Goal: Communication & Community: Share content

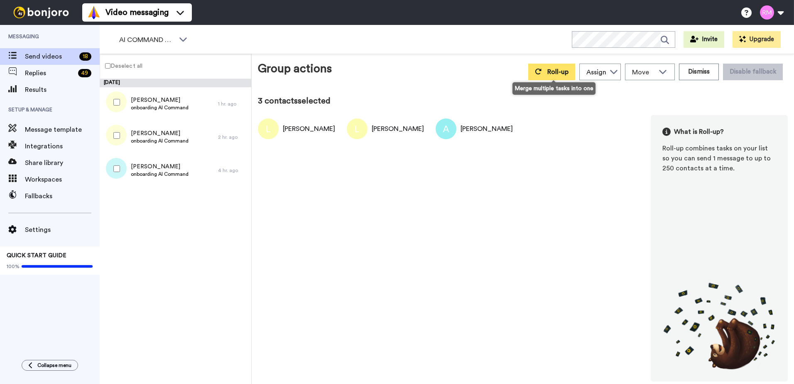
click at [559, 78] on button "Roll-up" at bounding box center [551, 72] width 47 height 17
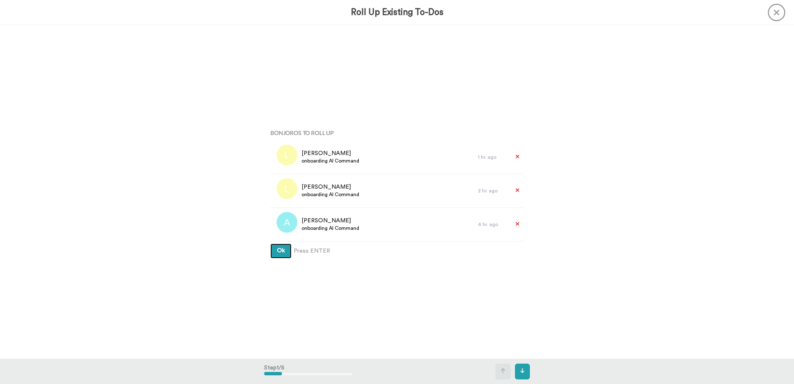
click at [280, 253] on button "Ok" at bounding box center [280, 250] width 21 height 15
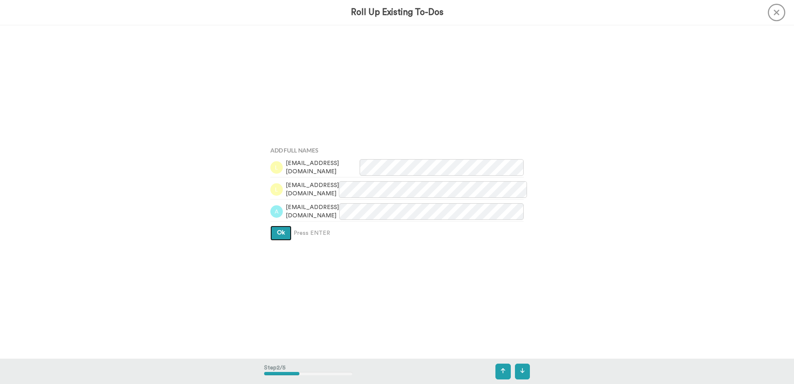
click at [284, 233] on button "Ok" at bounding box center [280, 232] width 21 height 15
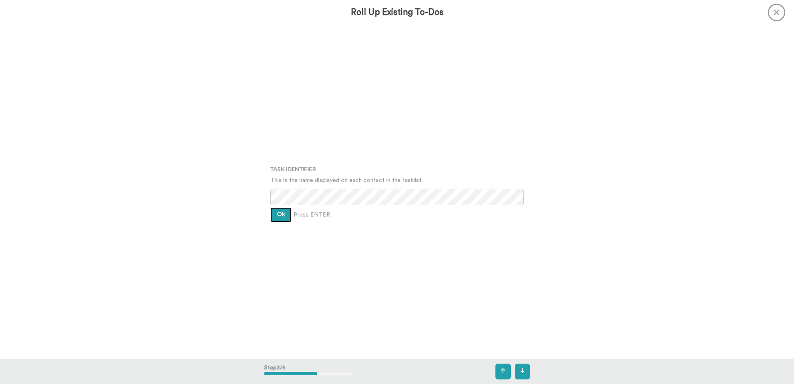
click at [287, 218] on button "Ok" at bounding box center [280, 214] width 21 height 15
click at [282, 207] on span "Ok" at bounding box center [281, 208] width 8 height 6
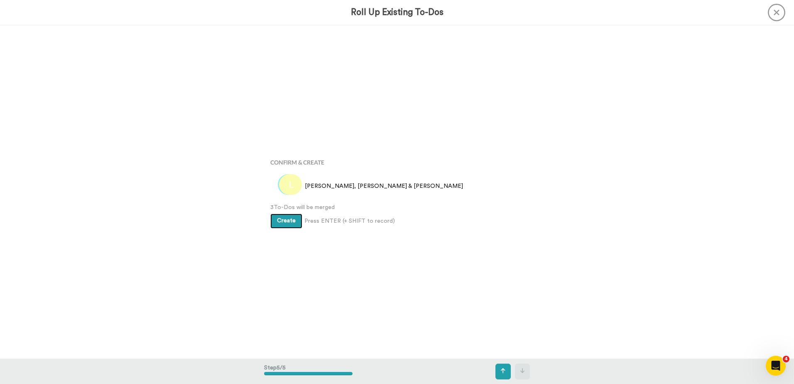
click at [285, 218] on span "Create" at bounding box center [286, 221] width 19 height 6
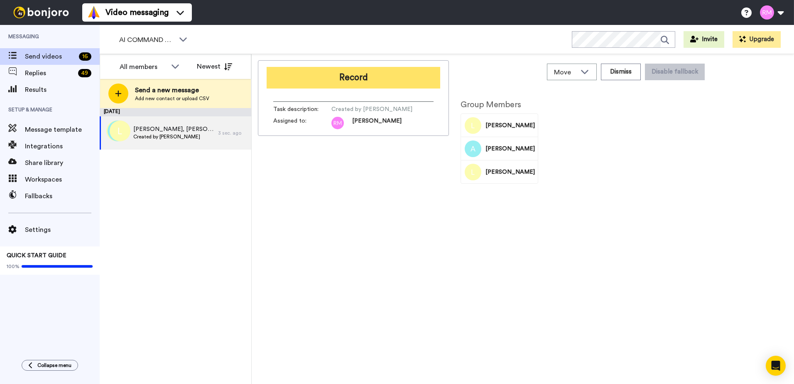
click at [346, 80] on button "Record" at bounding box center [354, 78] width 174 height 22
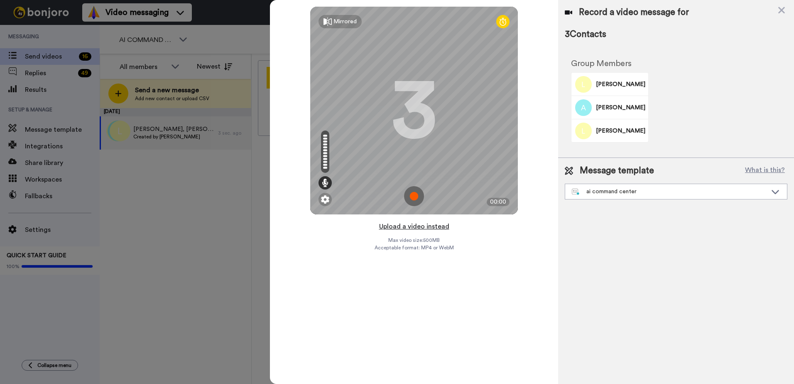
click at [415, 226] on button "Upload a video instead" at bounding box center [414, 226] width 75 height 11
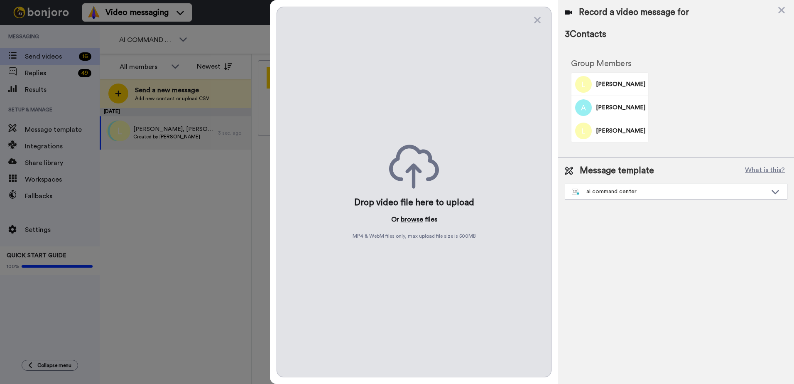
click at [416, 221] on button "browse" at bounding box center [412, 219] width 22 height 10
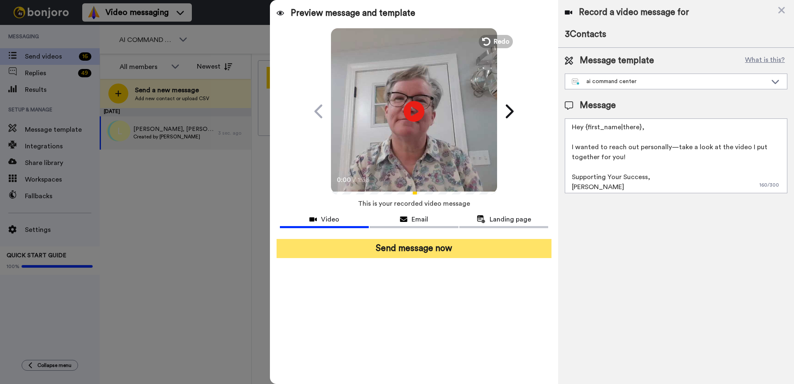
click at [403, 251] on button "Send message now" at bounding box center [414, 248] width 275 height 19
